Goal: Find specific page/section

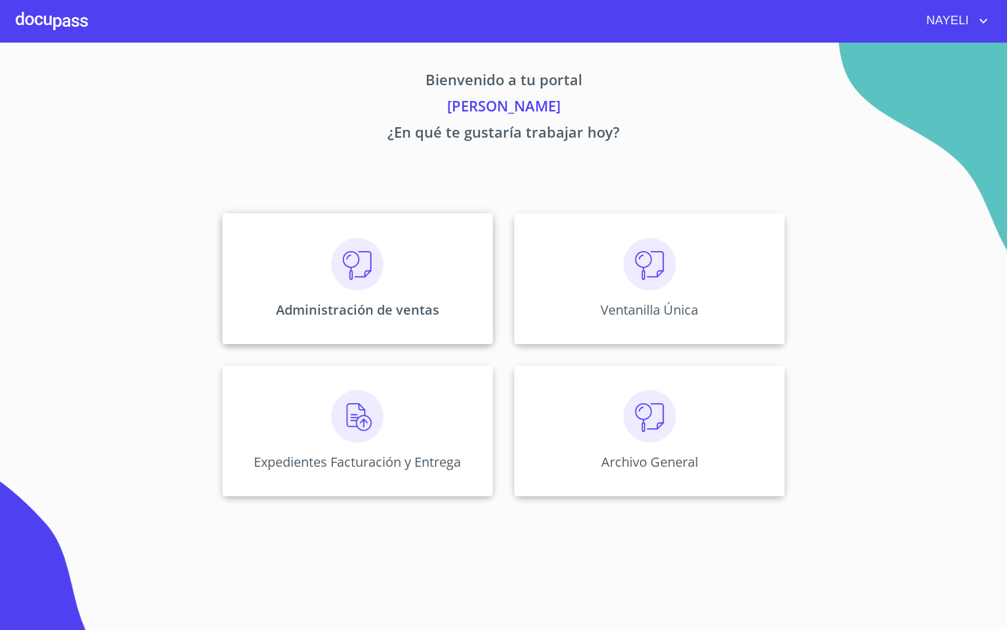
click at [353, 270] on img at bounding box center [357, 264] width 52 height 52
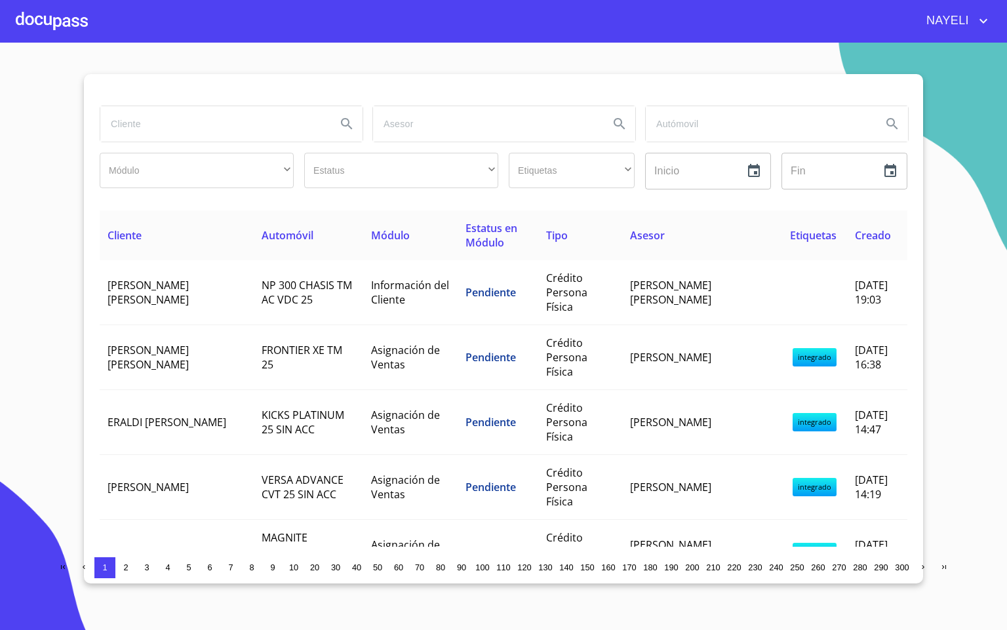
click at [136, 134] on input "search" at bounding box center [213, 123] width 226 height 35
type input "[PERSON_NAME]"
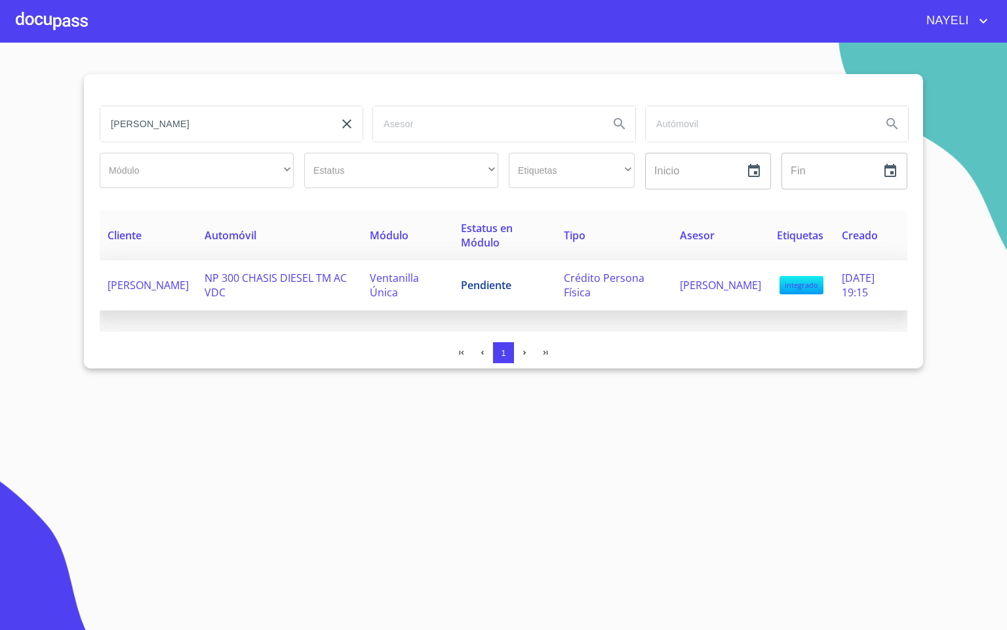
click at [282, 287] on span "NP 300 CHASIS DIESEL TM AC VDC" at bounding box center [276, 285] width 142 height 29
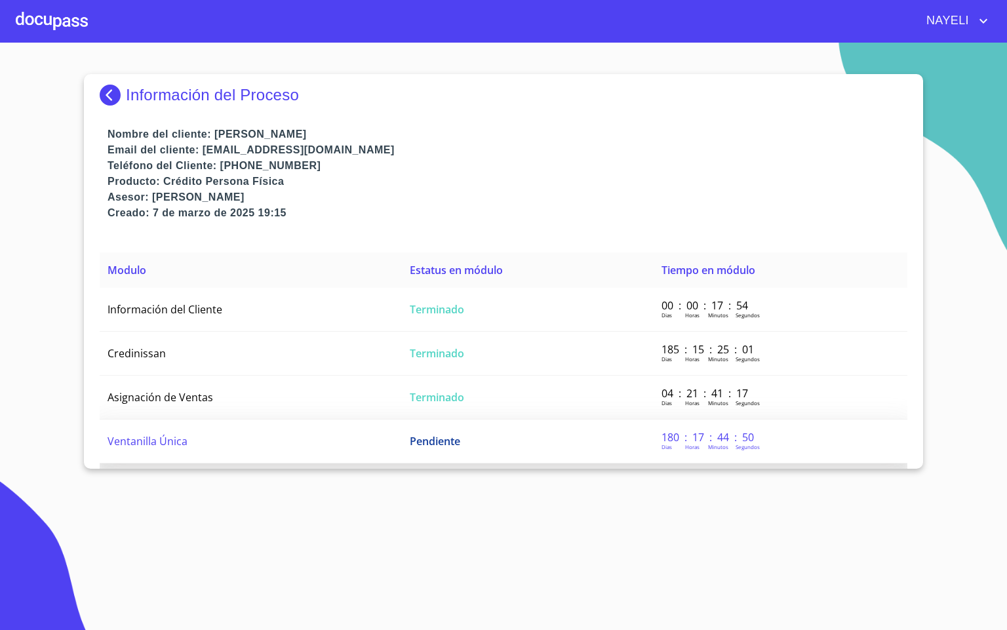
click at [250, 441] on td "Ventanilla Única" at bounding box center [251, 442] width 302 height 44
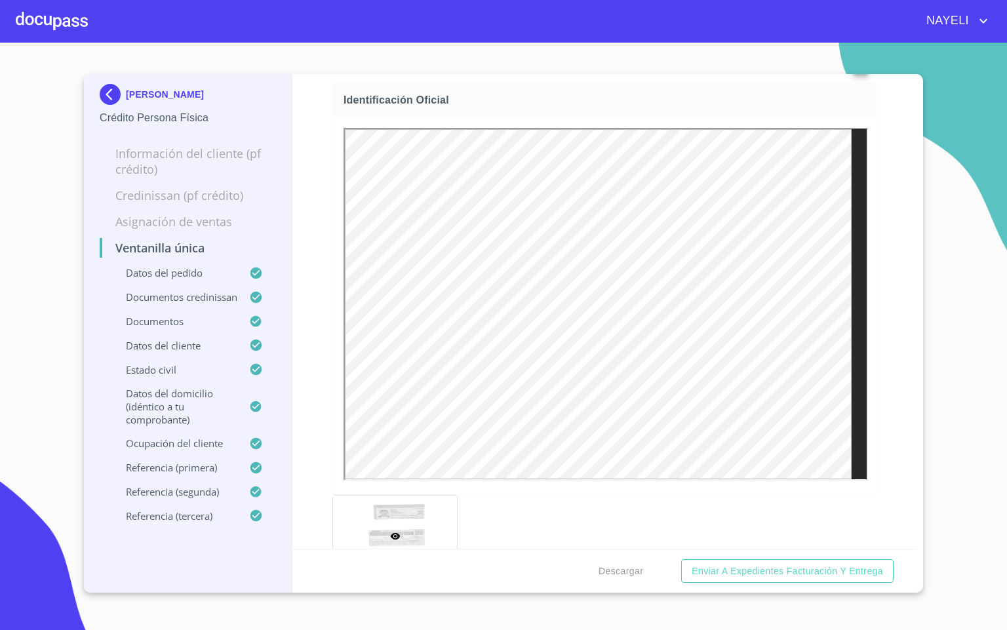
scroll to position [688, 0]
